Goal: Task Accomplishment & Management: Complete application form

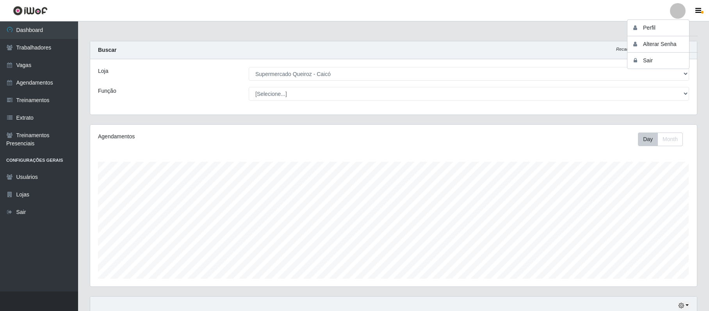
select select "512"
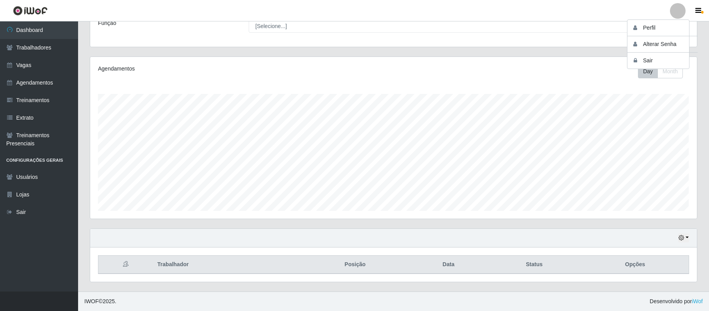
scroll to position [162, 606]
click at [642, 57] on button "Sair" at bounding box center [662, 61] width 70 height 16
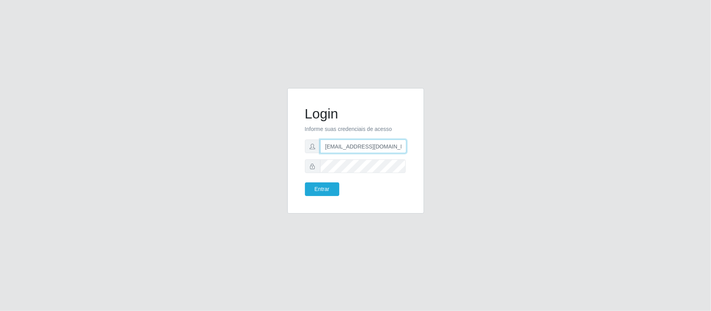
click at [392, 144] on input "anacarina390@spqueiroz.com" at bounding box center [363, 147] width 86 height 14
drag, startPoint x: 400, startPoint y: 146, endPoint x: 364, endPoint y: 146, distance: 35.9
click at [364, 146] on input "anacarina390@spqueiroz.com" at bounding box center [363, 147] width 86 height 14
type input "anacarina390@queiroz.com"
click at [313, 190] on button "Entrar" at bounding box center [322, 190] width 34 height 14
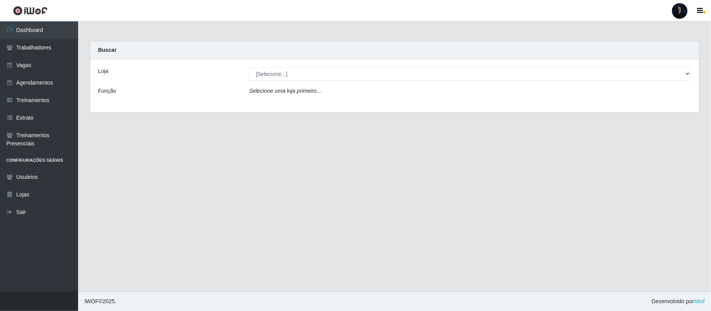
drag, startPoint x: 270, startPoint y: 82, endPoint x: 270, endPoint y: 71, distance: 10.9
click at [270, 79] on div "Loja [Selecione...] Hiper Queiroz - Alto da Conceição Hiper Queiroz - Boa Vista…" at bounding box center [394, 85] width 608 height 53
click at [270, 70] on select "[Selecione...] Hiper Queiroz - Alto da Conceição Hiper Queiroz - Boa Vista Hipe…" at bounding box center [470, 74] width 442 height 14
select select "464"
click at [249, 67] on select "[Selecione...] Hiper Queiroz - Alto da Conceição Hiper Queiroz - Boa Vista Hipe…" at bounding box center [470, 74] width 442 height 14
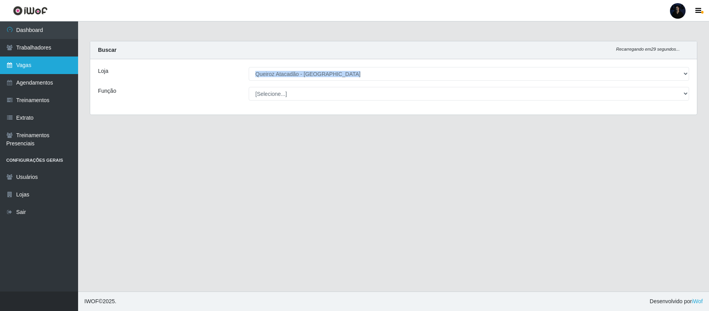
click at [60, 61] on link "Vagas" at bounding box center [39, 66] width 78 height 18
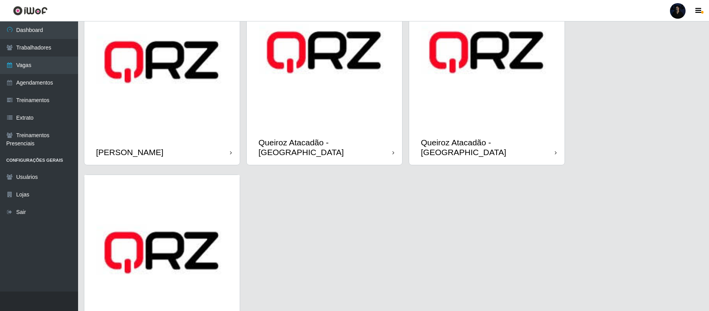
scroll to position [520, 0]
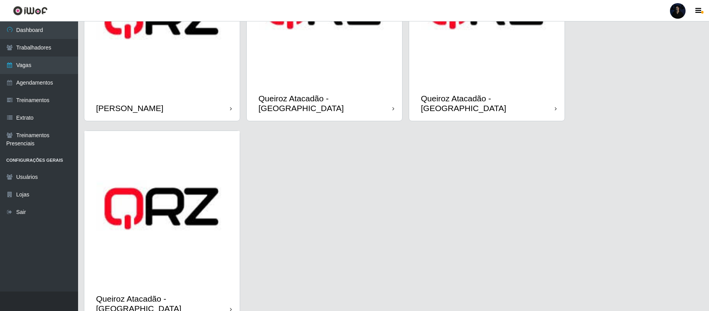
click at [147, 218] on img at bounding box center [161, 208] width 155 height 155
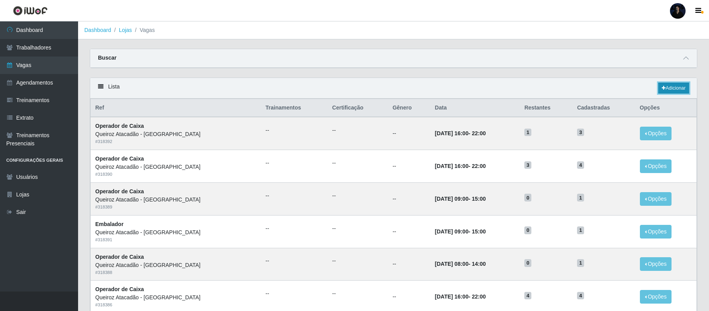
click at [667, 85] on link "Adicionar" at bounding box center [673, 88] width 31 height 11
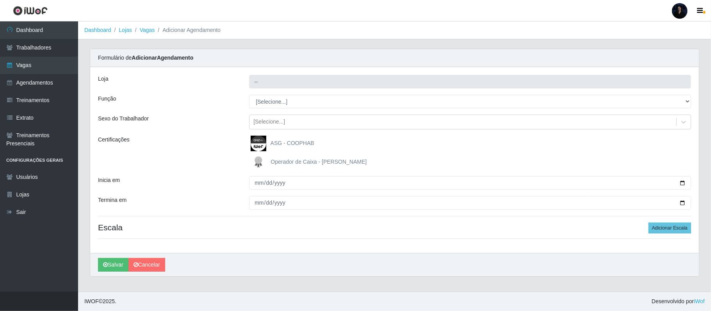
type input "Queiroz Atacadão - [GEOGRAPHIC_DATA]"
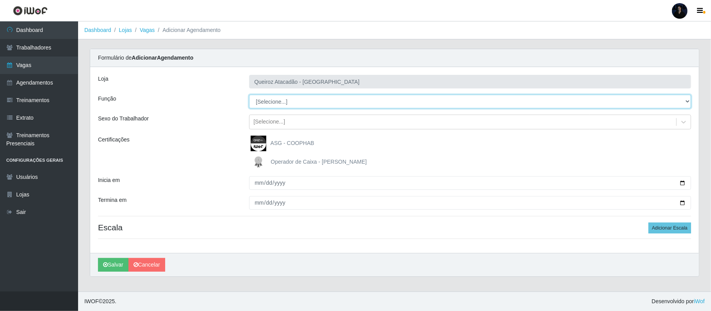
click at [291, 101] on select "[Selecione...] Embalador Embalador + Embalador ++ Operador de Caixa Operador de…" at bounding box center [470, 102] width 442 height 14
select select "73"
click at [249, 95] on select "[Selecione...] Embalador Embalador + Embalador ++ Operador de Caixa Operador de…" at bounding box center [470, 102] width 442 height 14
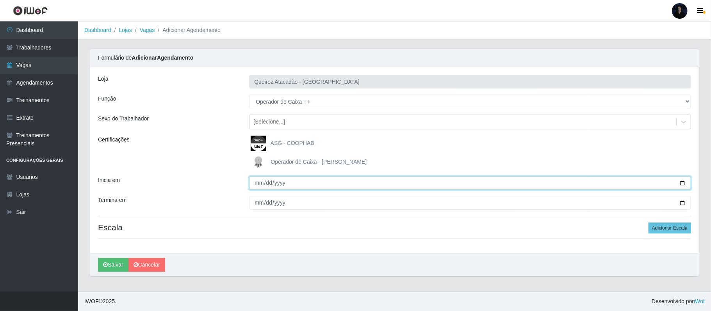
click at [681, 184] on input "Inicia em" at bounding box center [470, 183] width 442 height 14
type input "[DATE]"
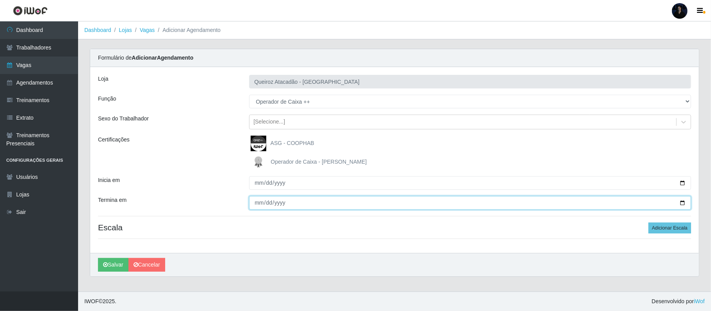
click at [683, 202] on input "Termina em" at bounding box center [470, 203] width 442 height 14
type input "[DATE]"
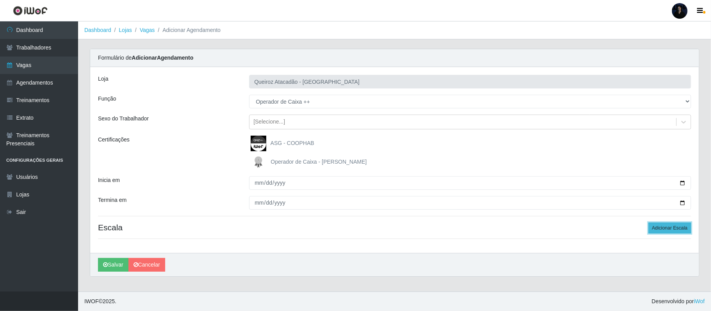
click at [665, 233] on button "Adicionar Escala" at bounding box center [669, 228] width 43 height 11
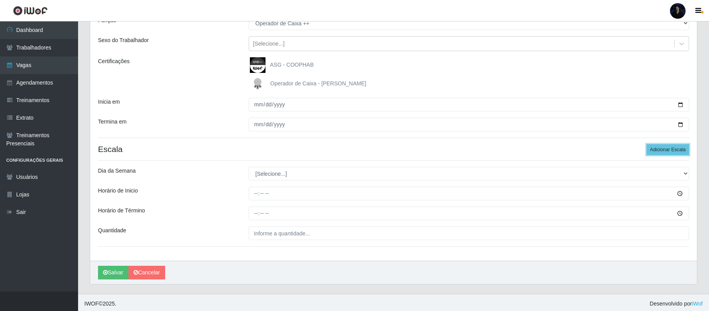
scroll to position [82, 0]
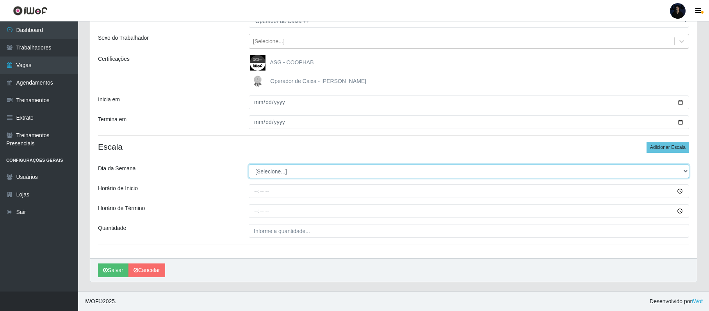
click at [290, 169] on select "[Selecione...] Segunda Terça Quarta Quinta Sexta Sábado Domingo" at bounding box center [469, 172] width 440 height 14
select select "6"
click at [249, 165] on select "[Selecione...] Segunda Terça Quarta Quinta Sexta Sábado Domingo" at bounding box center [469, 172] width 440 height 14
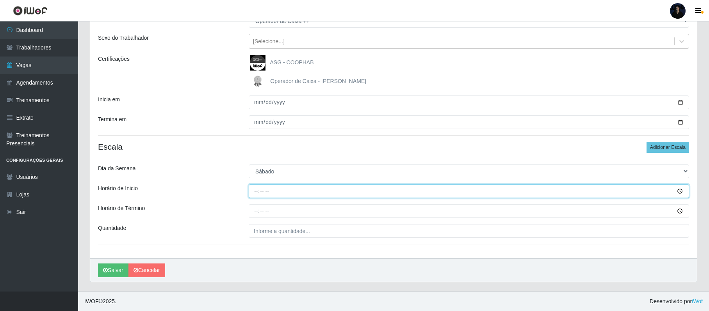
click at [258, 196] on input "Horário de Inicio" at bounding box center [469, 192] width 440 height 14
click at [254, 190] on input "Horário de Inicio" at bounding box center [469, 192] width 440 height 14
type input "14:00"
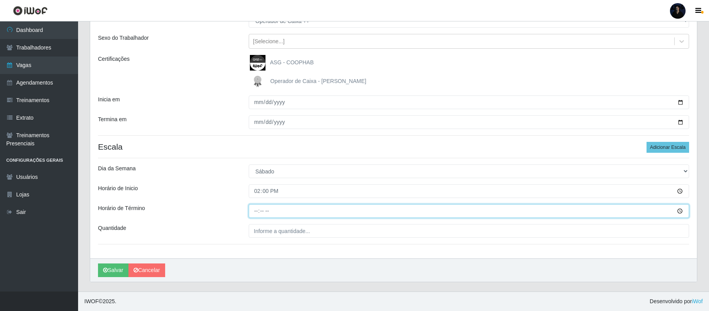
click at [256, 208] on input "Horário de Término" at bounding box center [469, 212] width 440 height 14
type input "20:00"
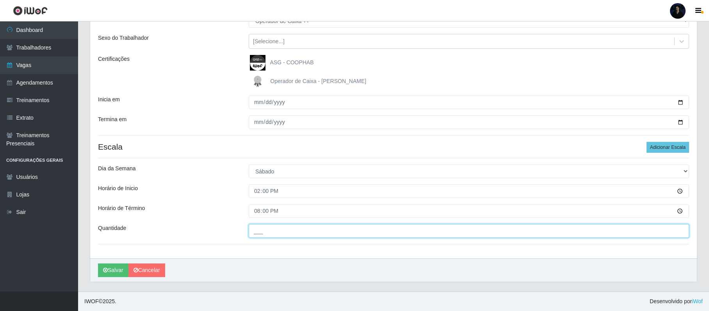
click at [253, 227] on input "___" at bounding box center [469, 231] width 440 height 14
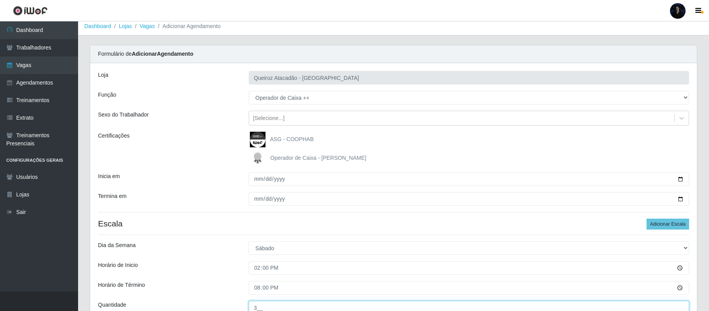
scroll to position [0, 0]
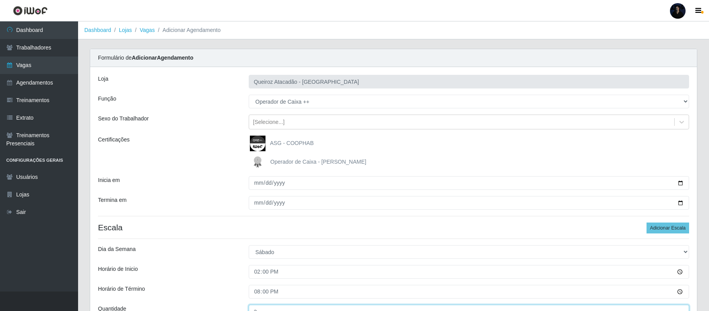
type input "3__"
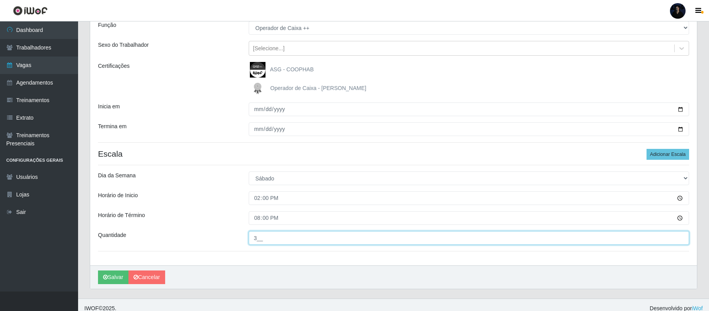
scroll to position [82, 0]
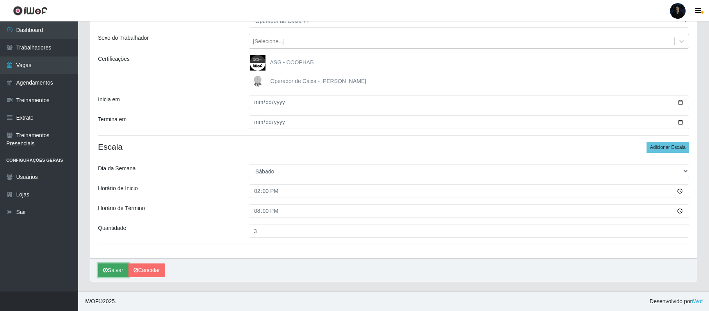
click at [114, 269] on button "Salvar" at bounding box center [113, 271] width 30 height 14
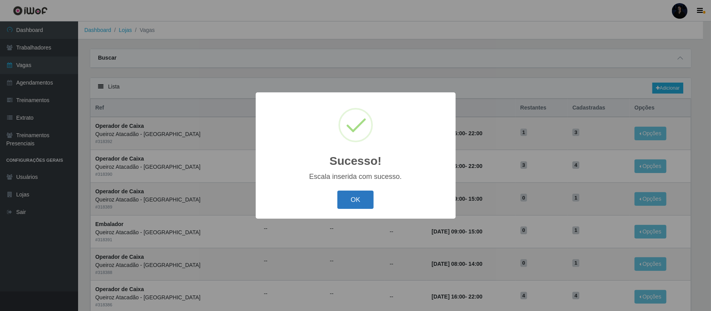
click at [367, 206] on button "OK" at bounding box center [355, 200] width 36 height 18
